Goal: Task Accomplishment & Management: Manage account settings

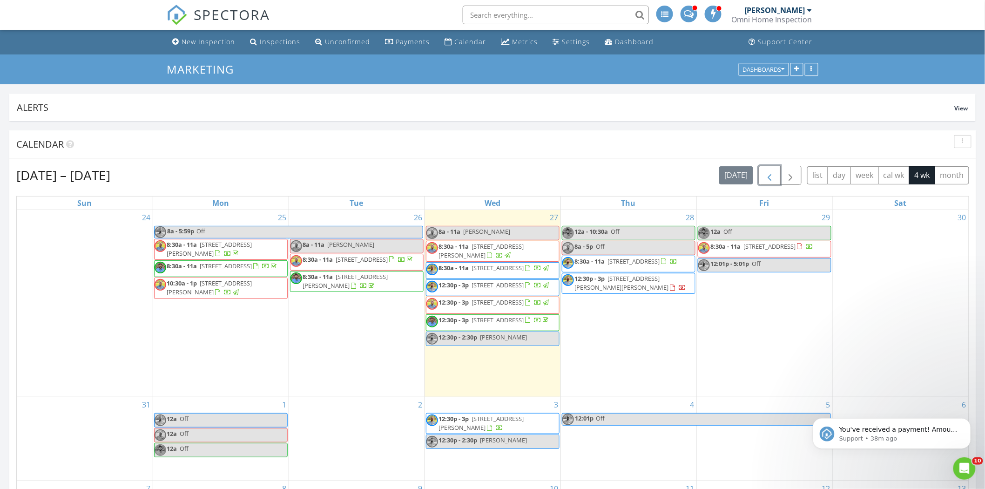
click at [766, 181] on span "button" at bounding box center [769, 175] width 11 height 11
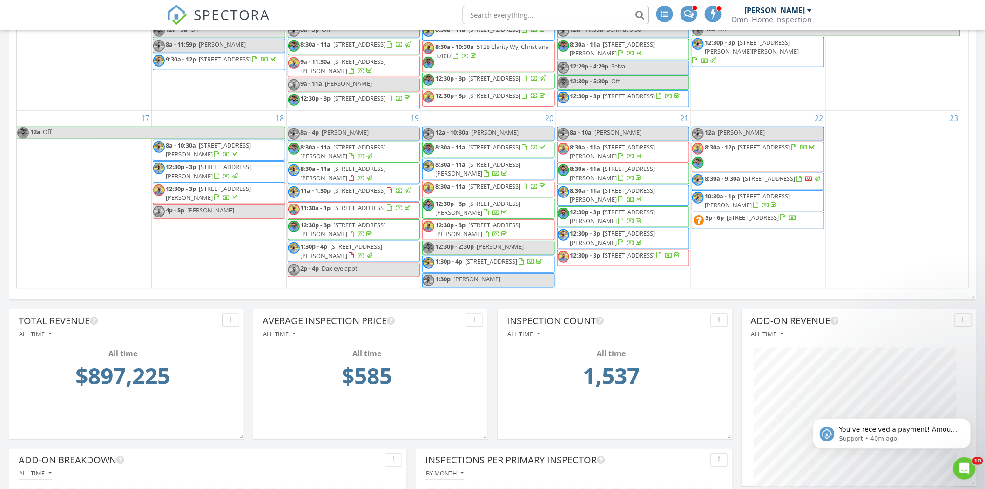
scroll to position [156, 0]
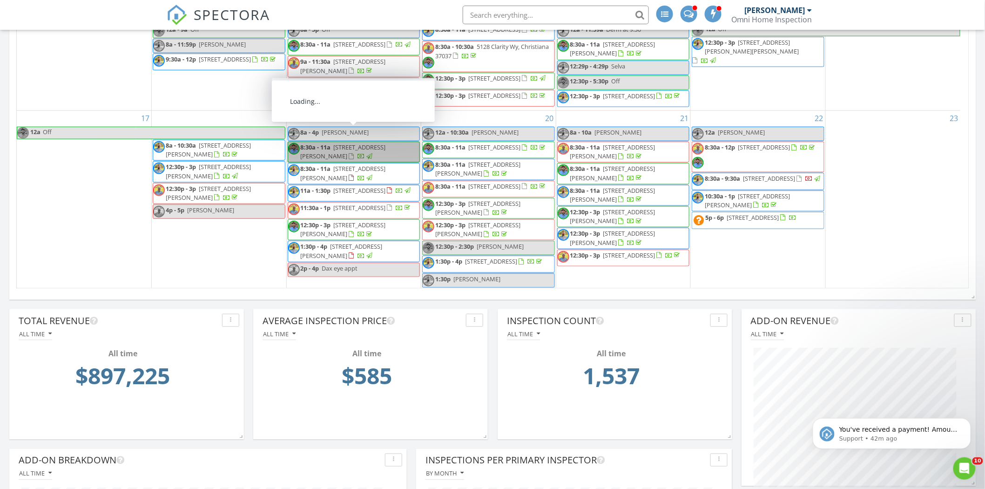
click at [370, 142] on link "8:30a - 11a 2107 Nunley Dr, Rockvale 37153" at bounding box center [354, 152] width 133 height 21
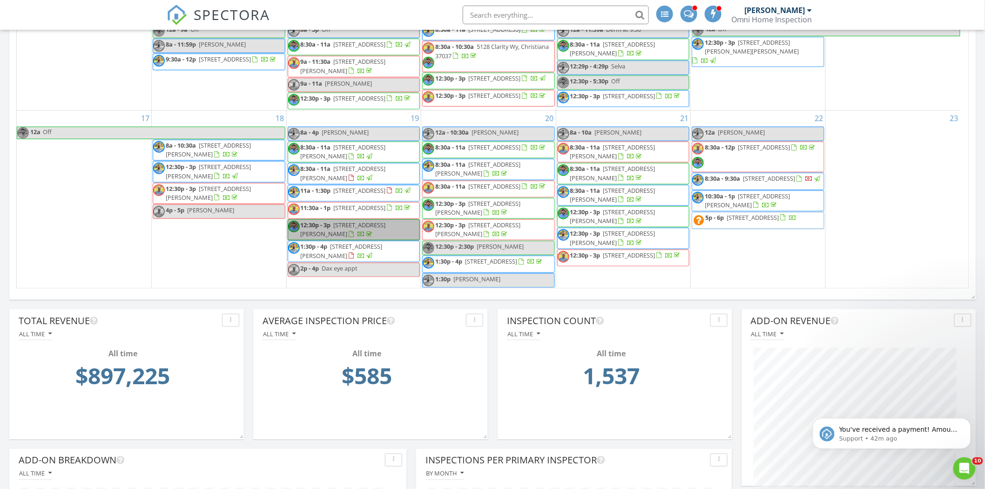
click at [371, 224] on link "12:30p - 3p 2429 Chapman Dr B, Nashville 37206" at bounding box center [354, 229] width 133 height 21
click at [499, 143] on span "1403 Avon Rd, Murfreesboro 37129" at bounding box center [494, 147] width 52 height 8
click at [498, 202] on span "1516 McKennie Ave, Nashville 37206" at bounding box center [477, 207] width 85 height 17
click at [652, 164] on span "407 Carothers Wy , White House 37188" at bounding box center [612, 172] width 85 height 17
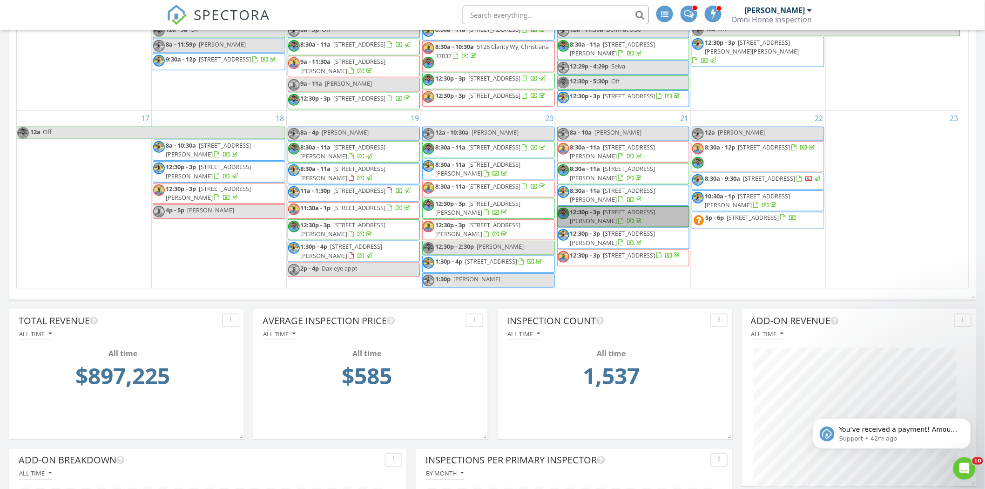
click at [663, 206] on link "12:30p - 3p 2415 Franklin Ln, Murfreesboro 37130" at bounding box center [623, 216] width 133 height 21
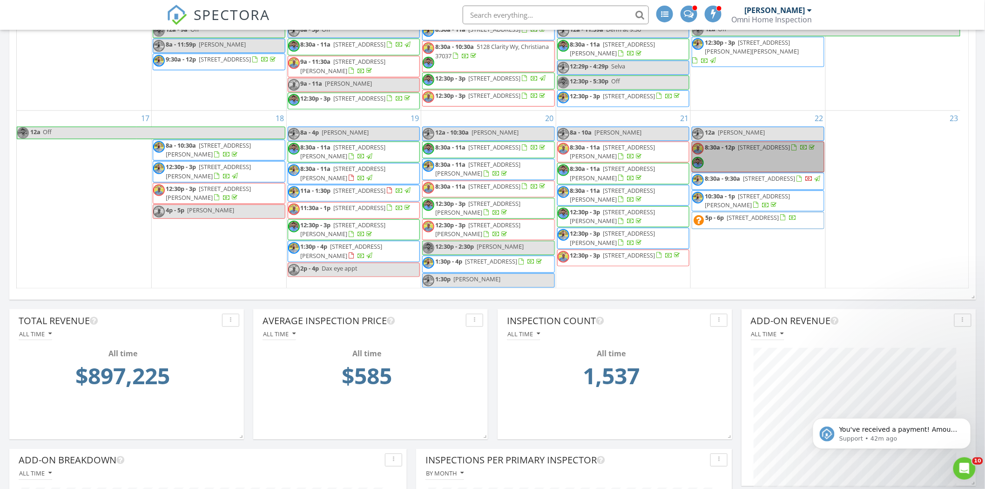
click at [783, 142] on link "8:30a - 12p 2014 Old Hillsboro Rd , Franklin 37064" at bounding box center [758, 157] width 133 height 31
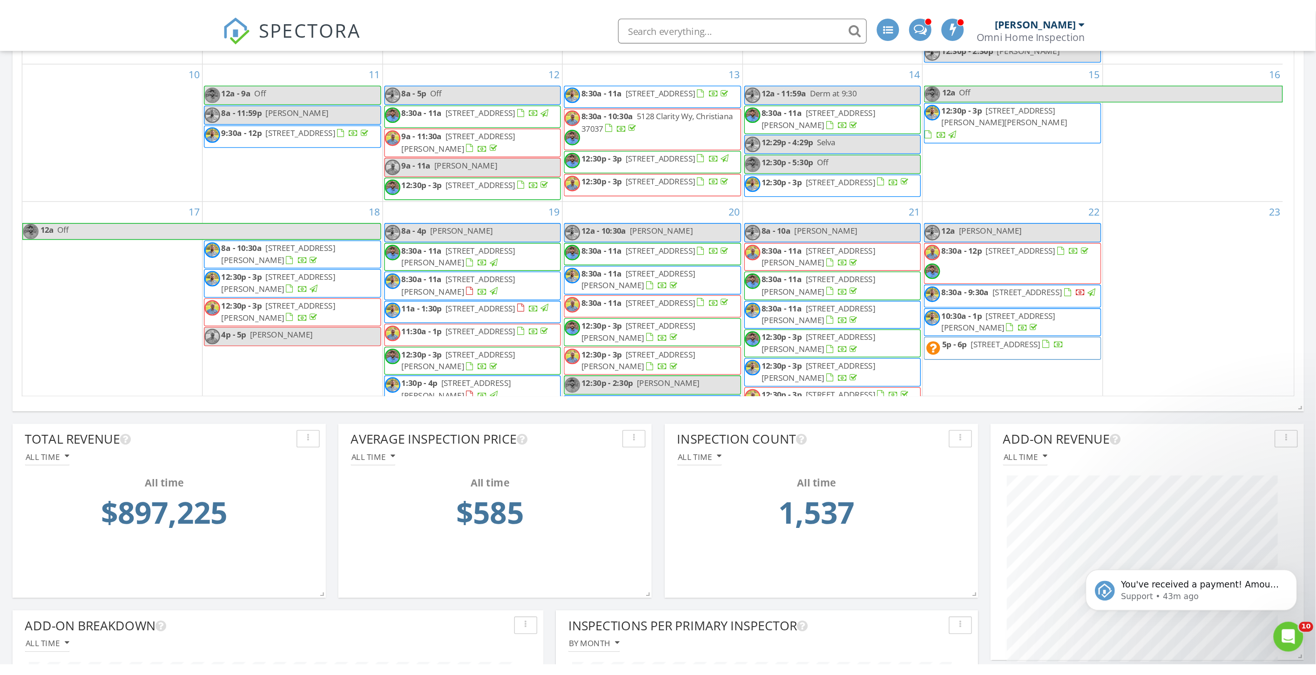
scroll to position [53, 0]
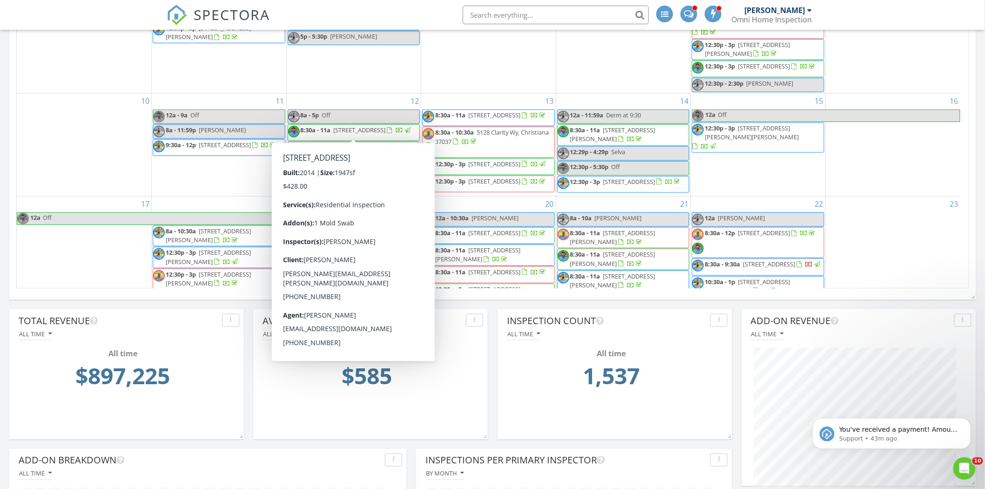
click at [377, 126] on span "1212 Laurel St 2307, Nashville 37203" at bounding box center [360, 130] width 52 height 8
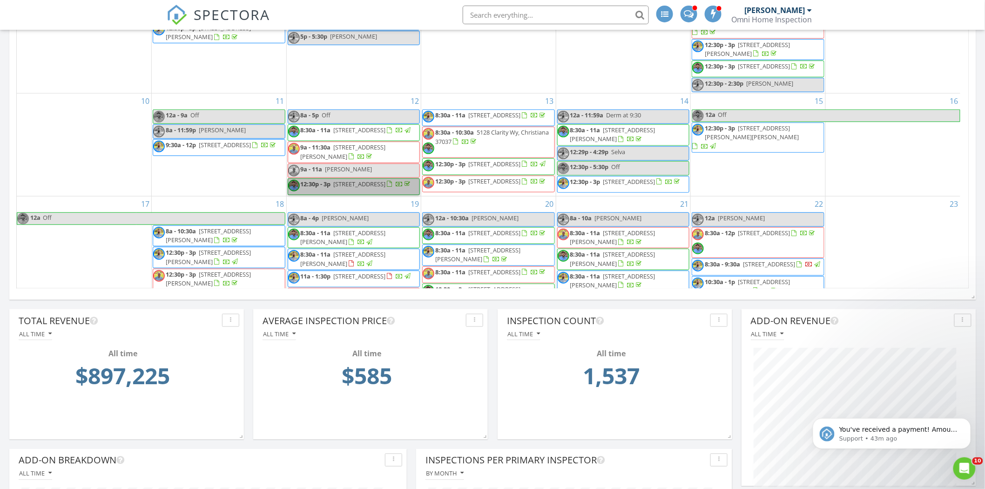
click at [399, 185] on link "12:30p - 3p 2307 Londonderry Dr, Murfreesboro 37129" at bounding box center [354, 186] width 133 height 17
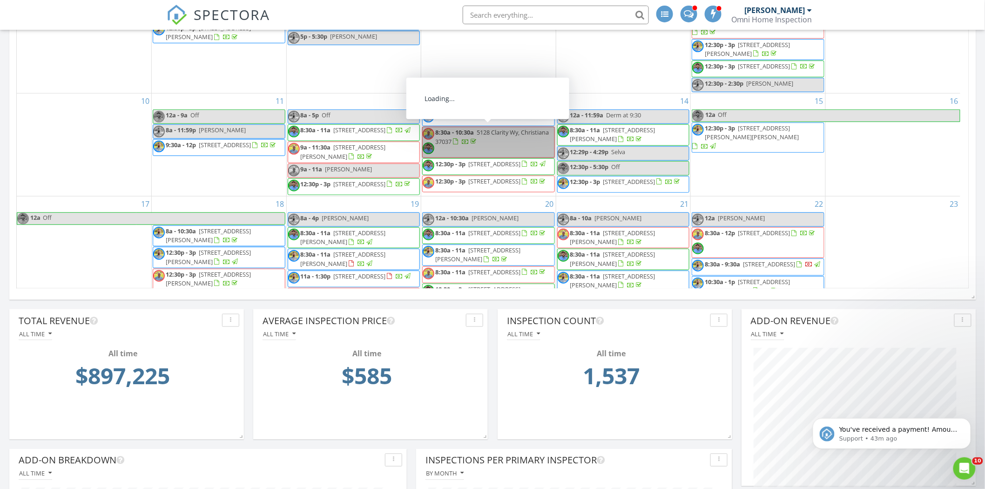
click at [519, 134] on link "8:30a - 10:30a 5128 Clarity Wy, Christiana 37037" at bounding box center [488, 142] width 133 height 31
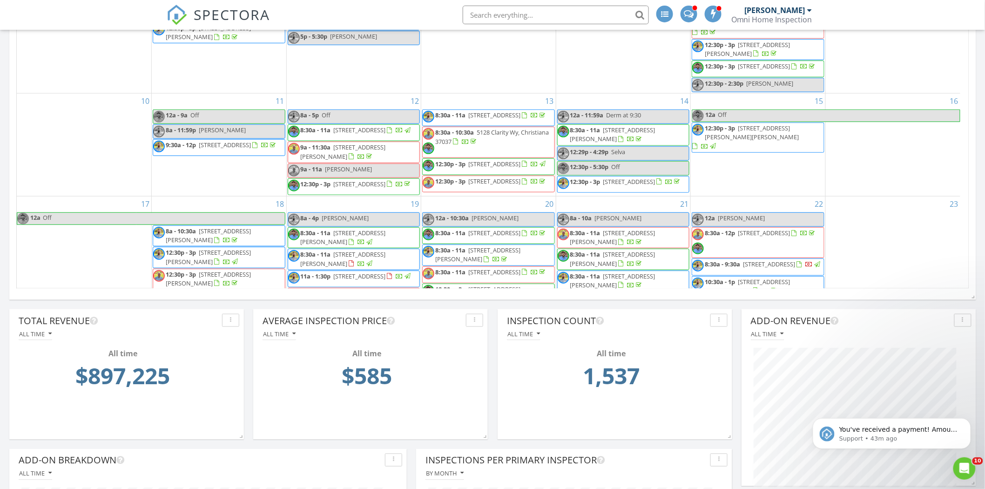
click at [497, 162] on span "254 Pleasant Run Rd , Smyrna 37167" at bounding box center [494, 164] width 52 height 8
click at [654, 126] on span "317 Royal Glen Blvd, Murfreesboro 37128" at bounding box center [612, 134] width 85 height 17
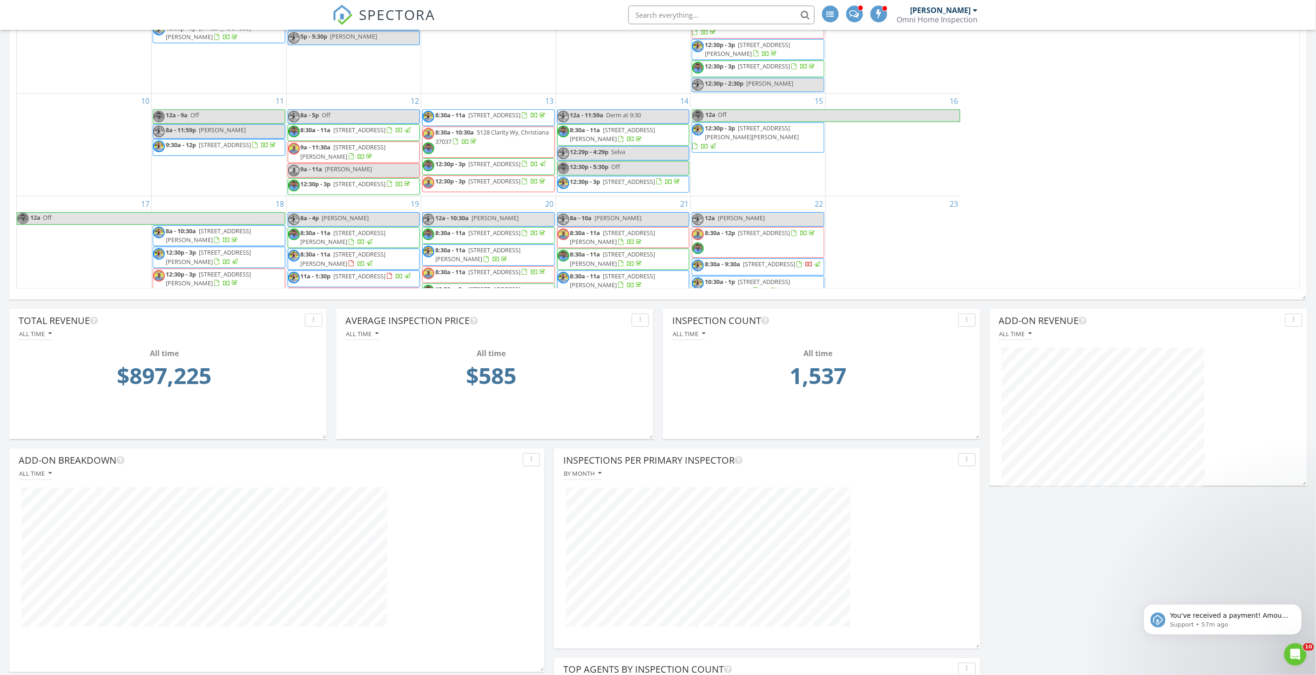
scroll to position [1073, 1333]
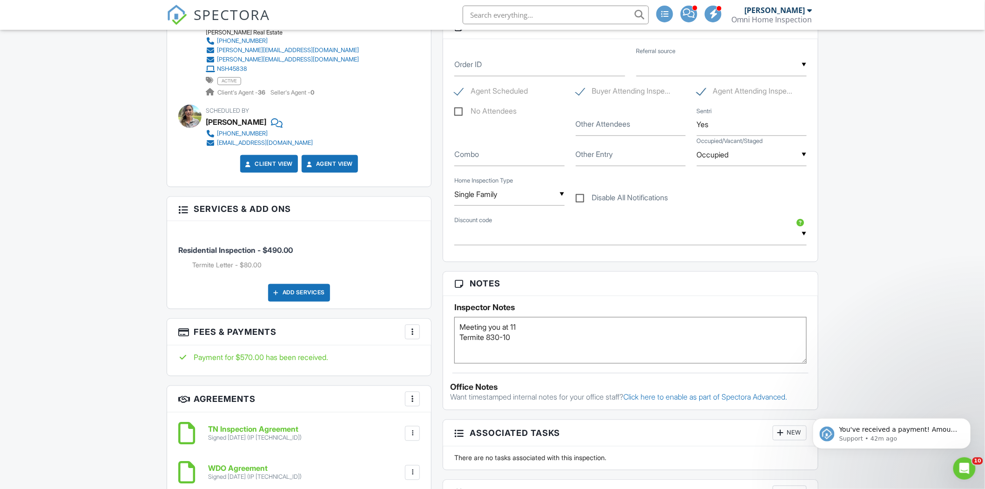
scroll to position [466, 0]
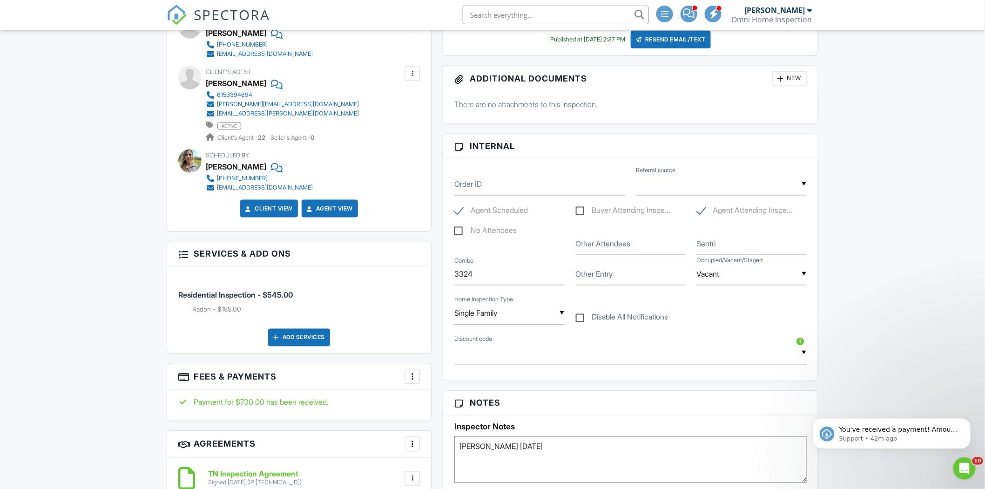
scroll to position [466, 0]
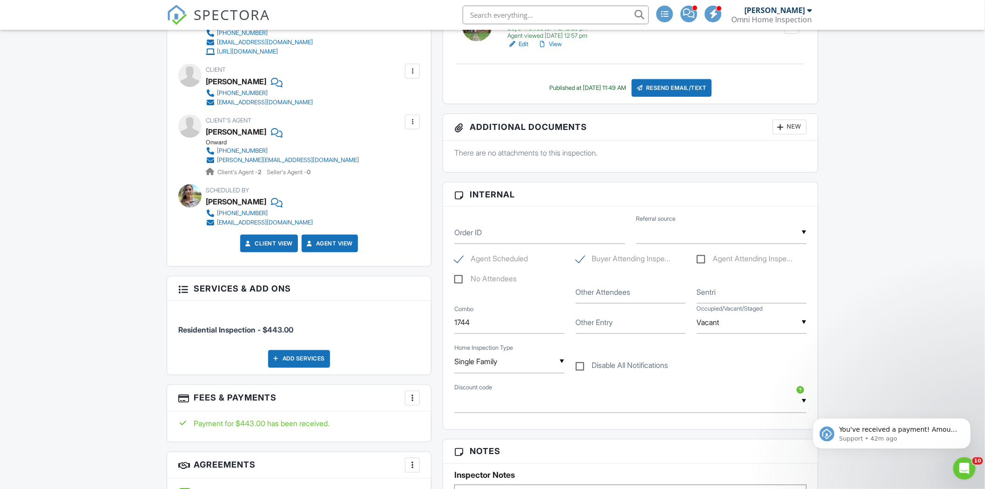
scroll to position [413, 0]
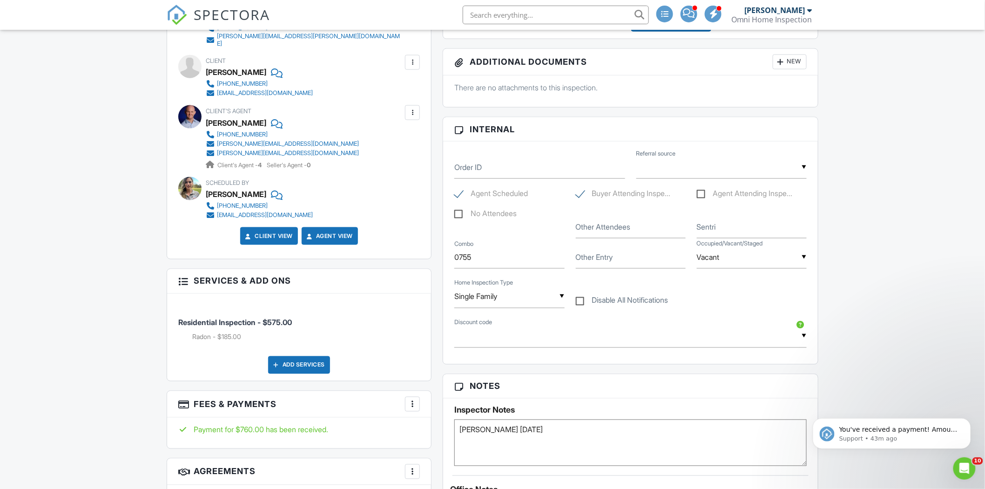
scroll to position [724, 0]
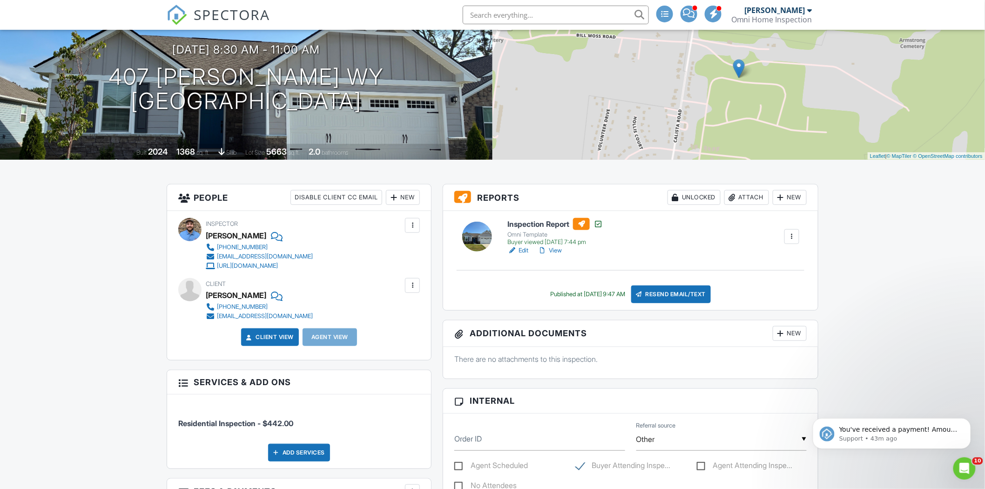
scroll to position [310, 0]
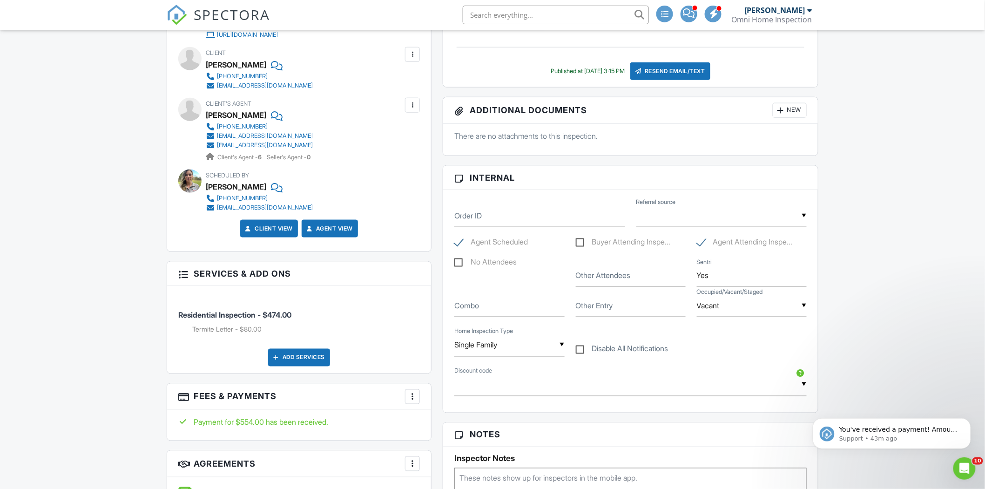
scroll to position [569, 0]
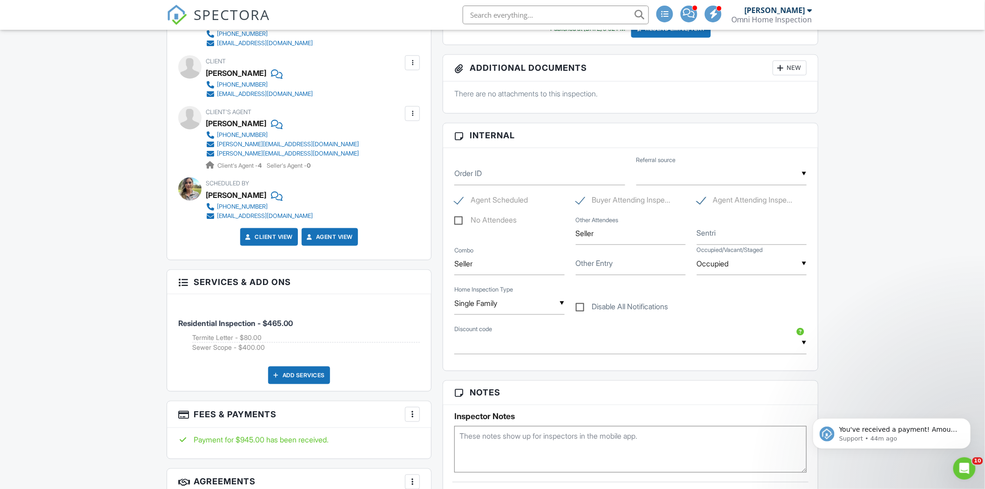
scroll to position [621, 0]
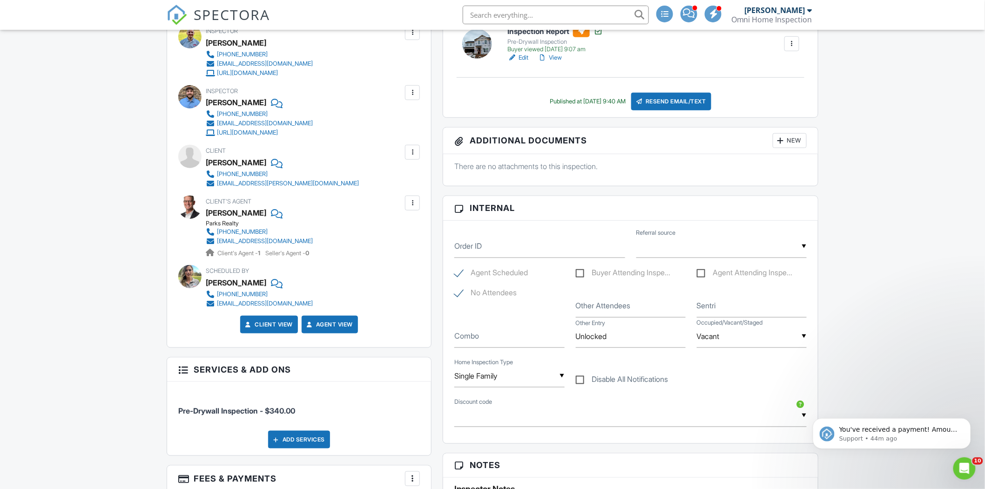
scroll to position [413, 0]
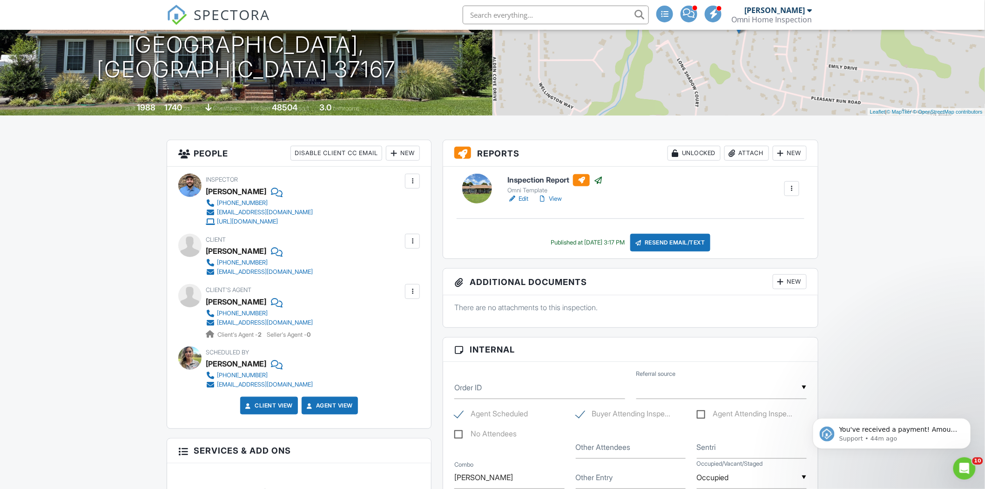
scroll to position [362, 0]
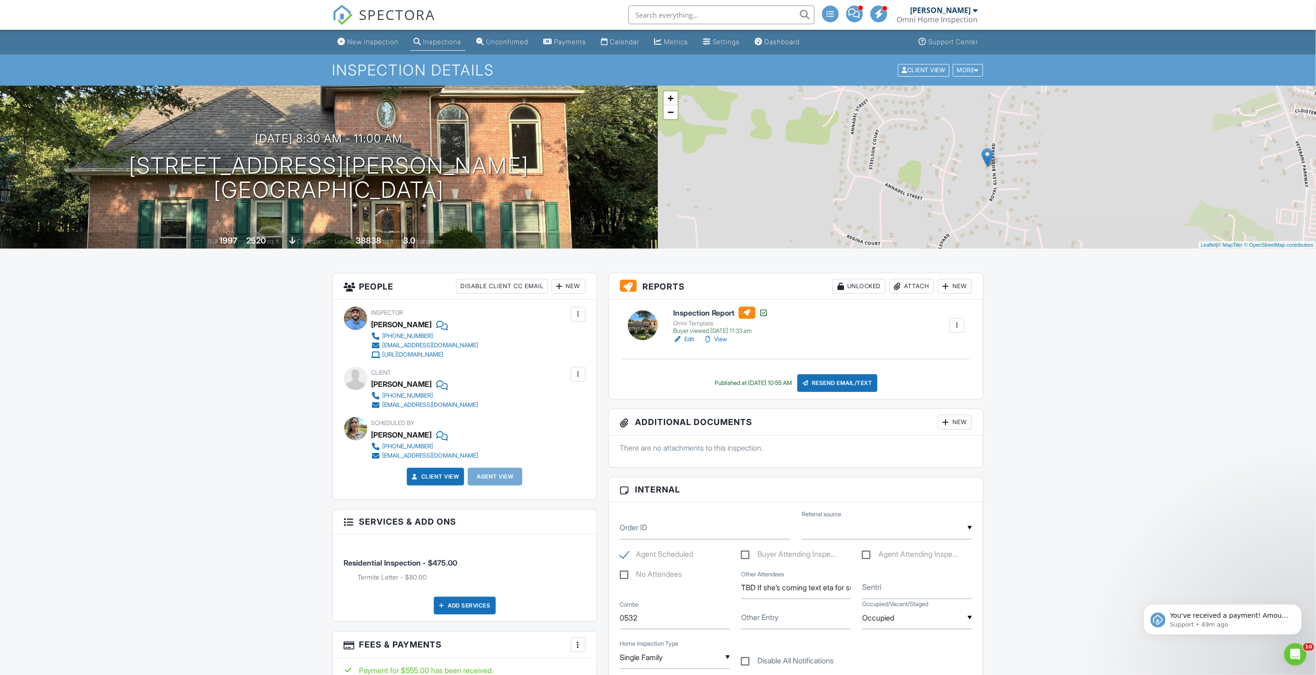
click at [353, 11] on div "SPECTORA" at bounding box center [383, 15] width 103 height 30
click at [340, 15] on img at bounding box center [342, 15] width 20 height 20
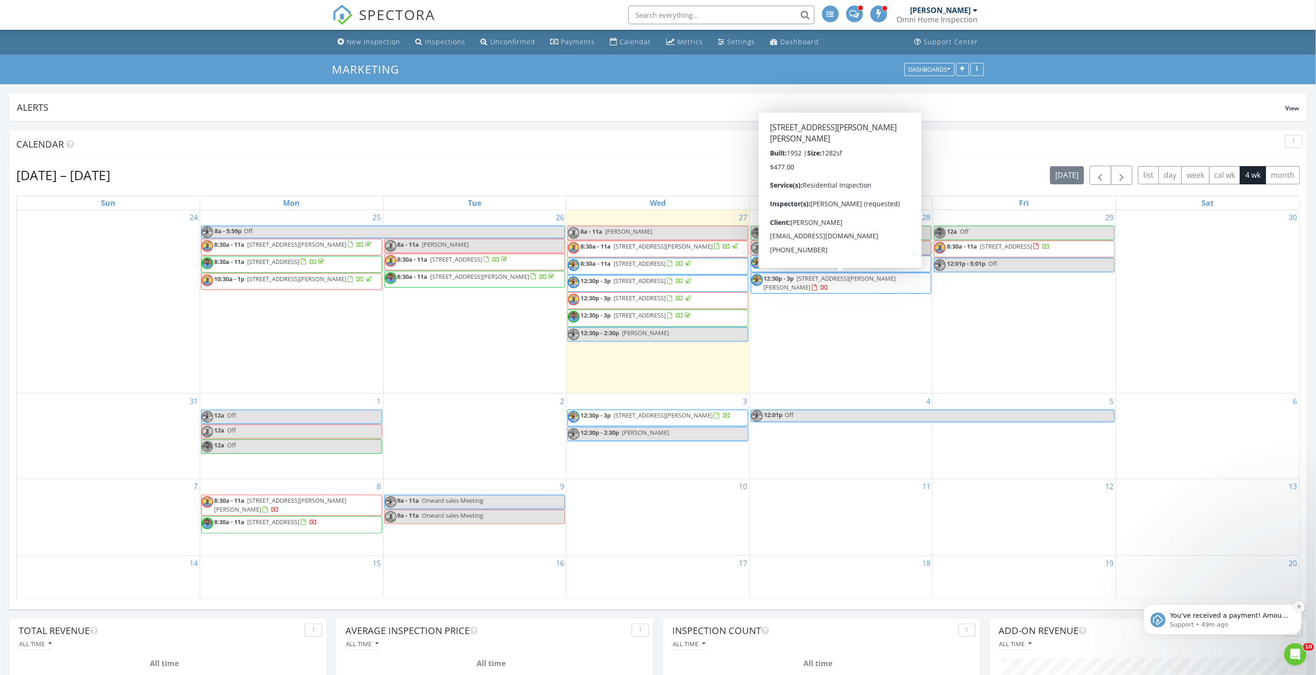
click at [1299, 608] on icon "Dismiss notification" at bounding box center [1299, 606] width 5 height 5
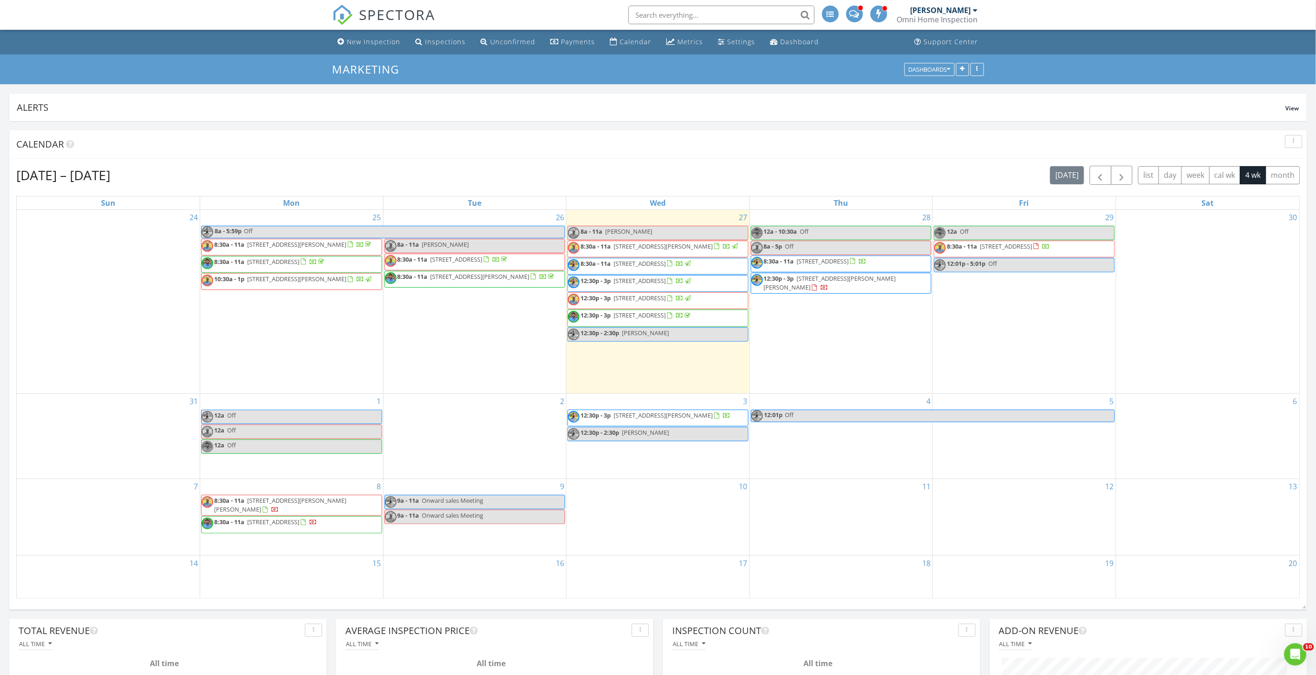
click at [340, 8] on img at bounding box center [342, 15] width 20 height 20
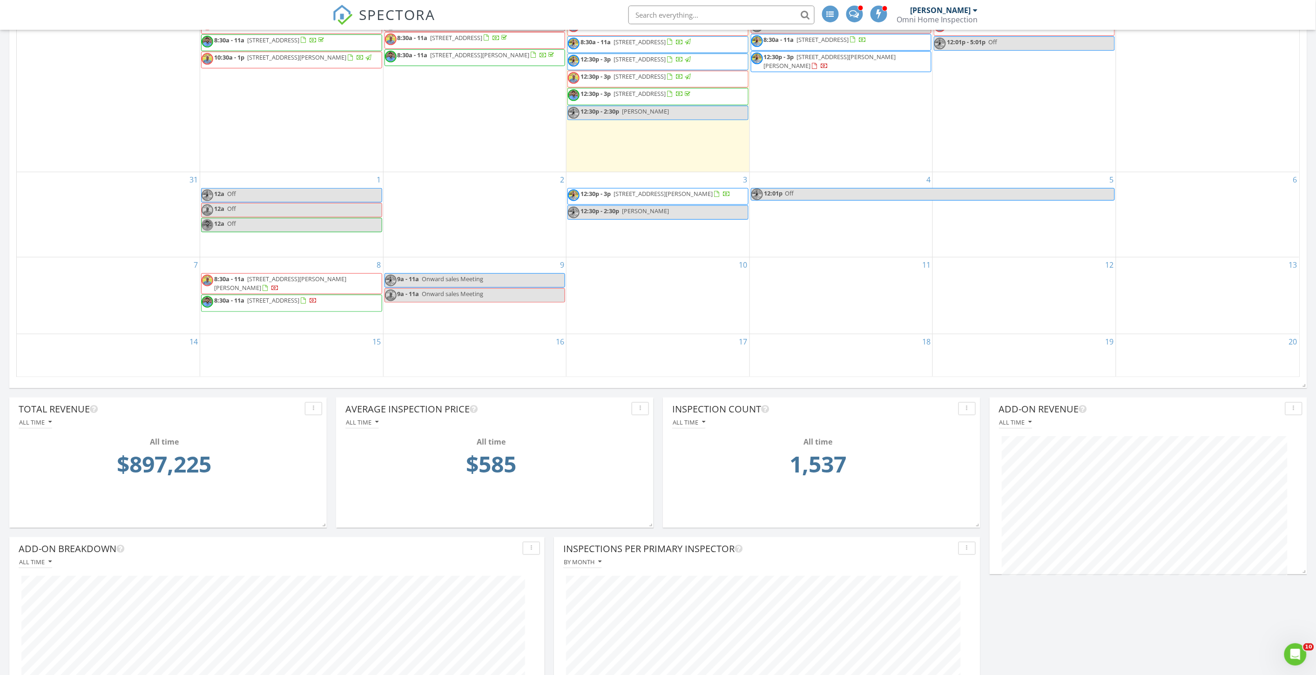
scroll to position [103, 0]
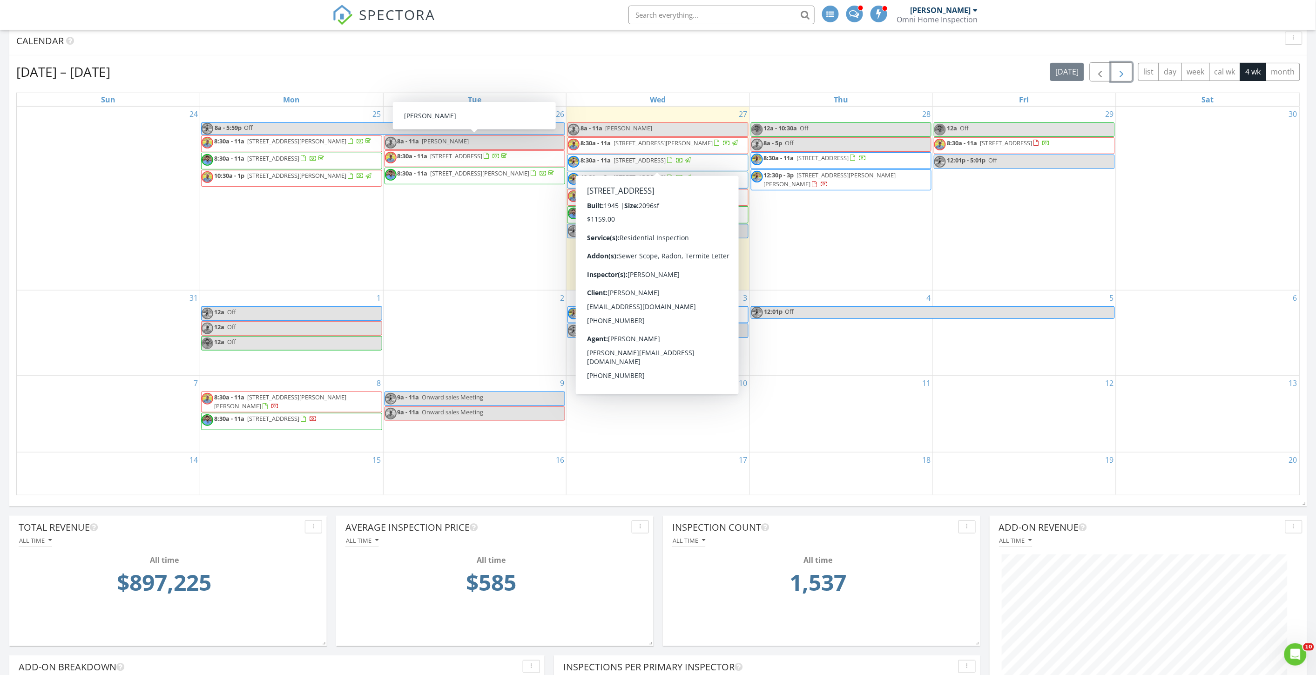
click at [1119, 72] on span "button" at bounding box center [1122, 72] width 11 height 11
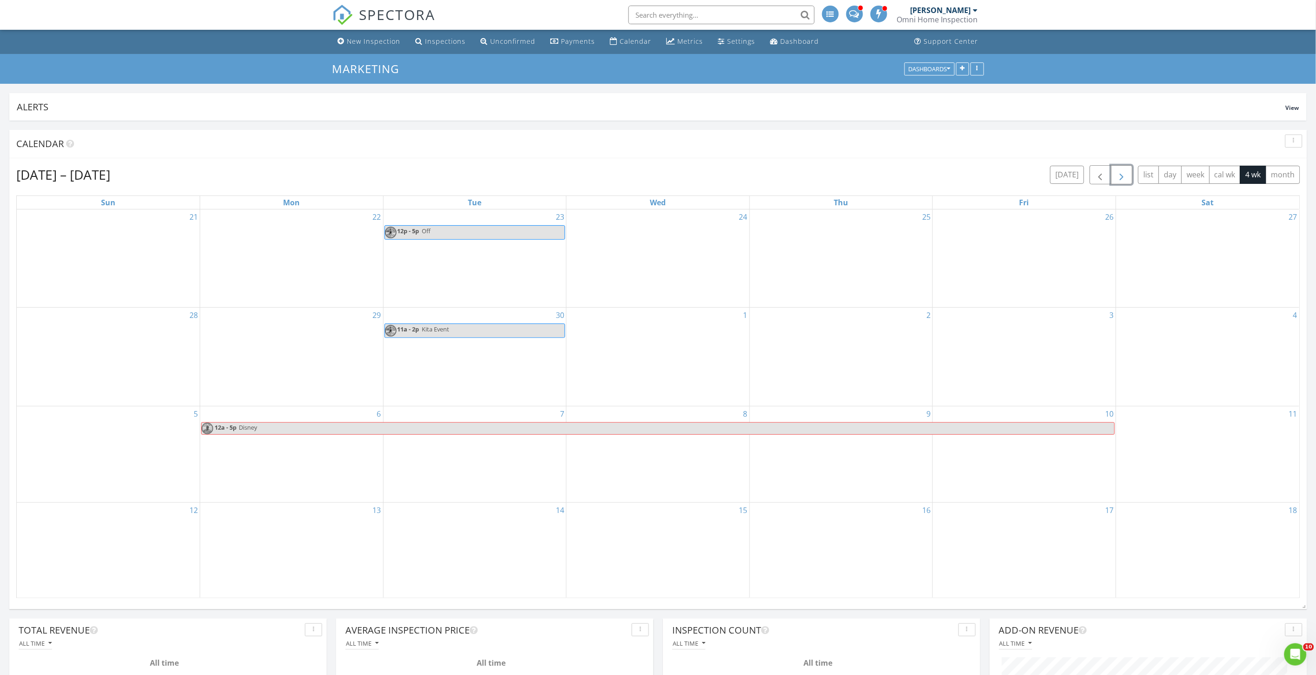
scroll to position [0, 0]
